Goal: Check status

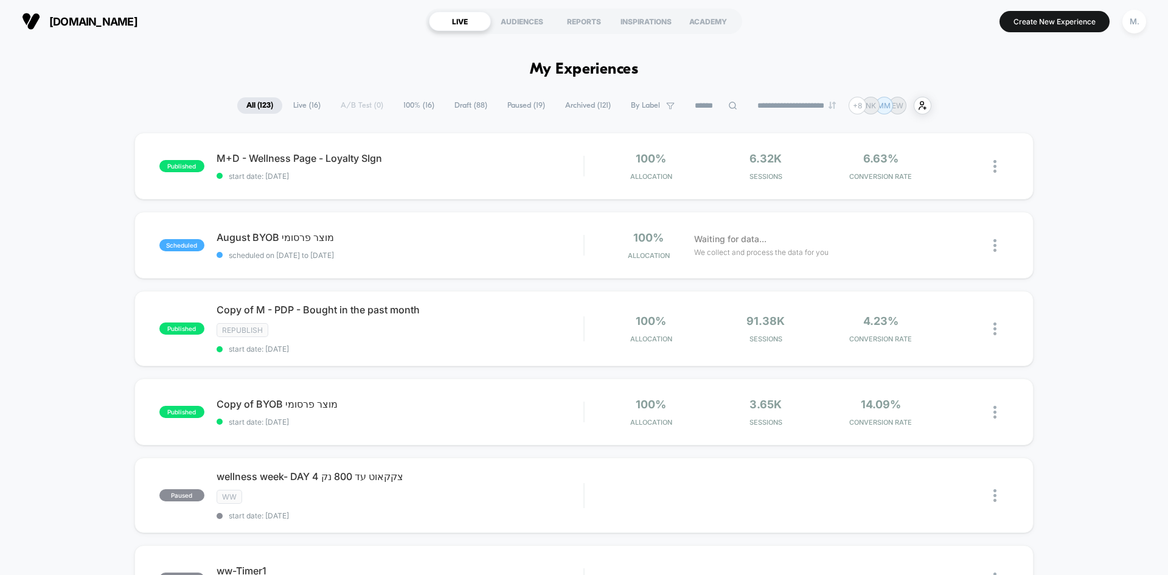
click at [518, 108] on span "Paused ( 19 )" at bounding box center [526, 105] width 56 height 16
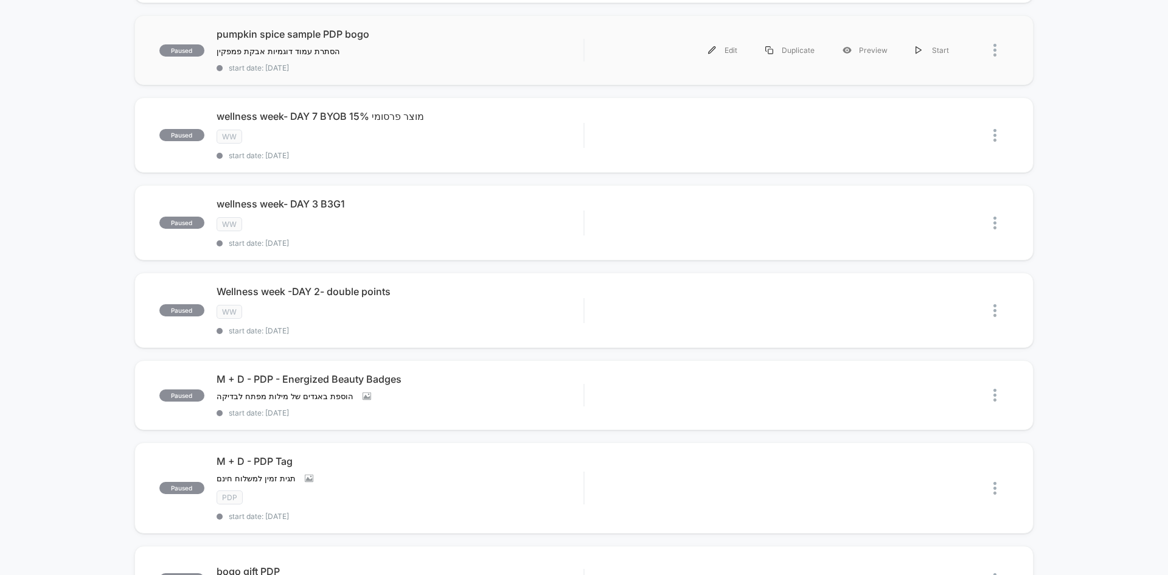
scroll to position [548, 0]
click at [491, 389] on div "M + D - PDP - Energized Beauty Badges הוספת באגדים של מילות מפתח לבדיקה Click t…" at bounding box center [400, 394] width 367 height 44
